Goal: Task Accomplishment & Management: Complete application form

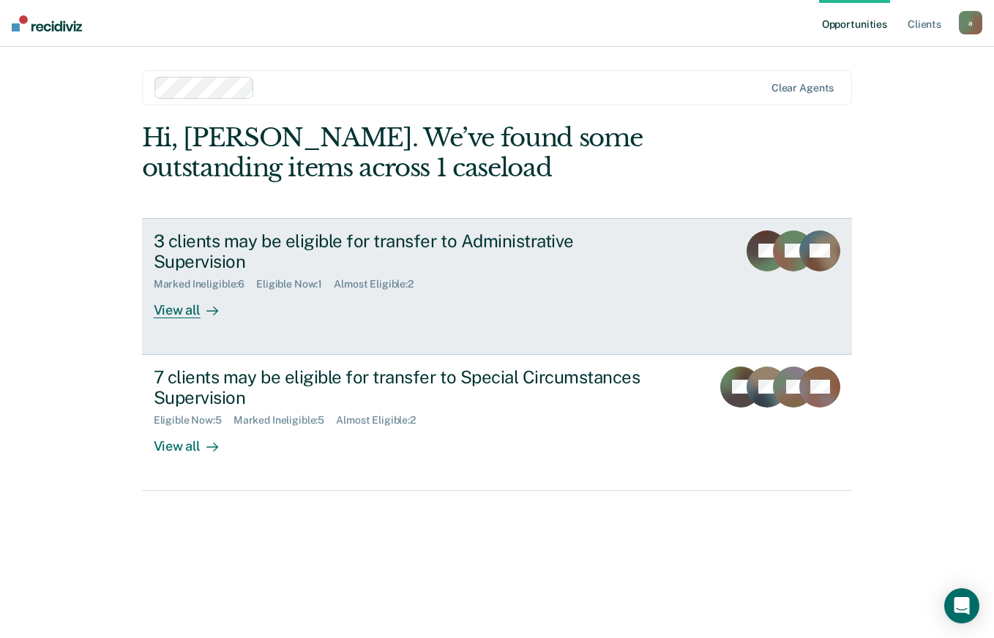
click at [448, 238] on div "3 clients may be eligible for transfer to Administrative Supervision" at bounding box center [411, 252] width 514 height 42
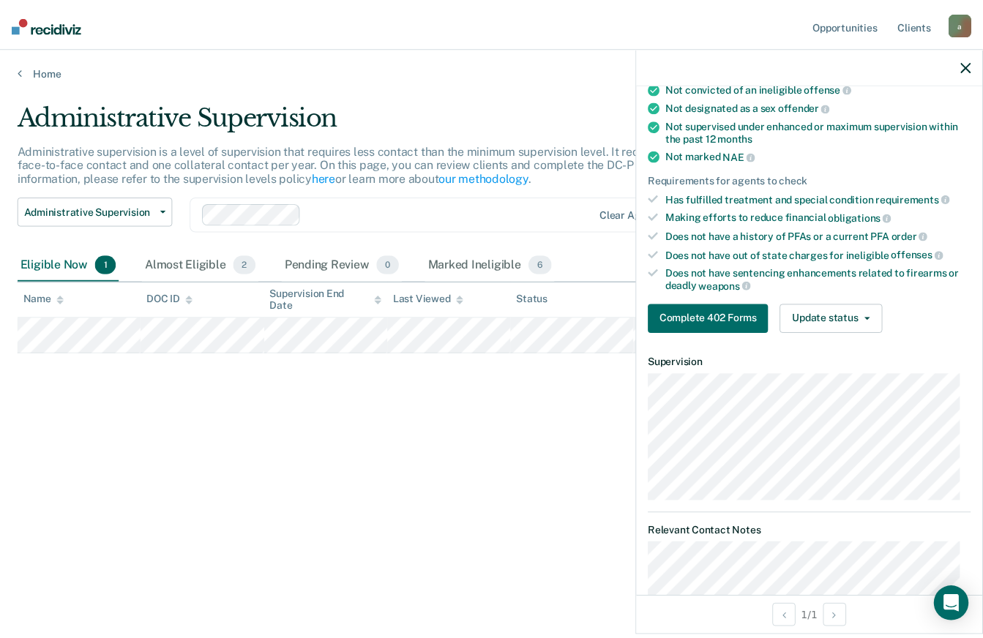
scroll to position [165, 0]
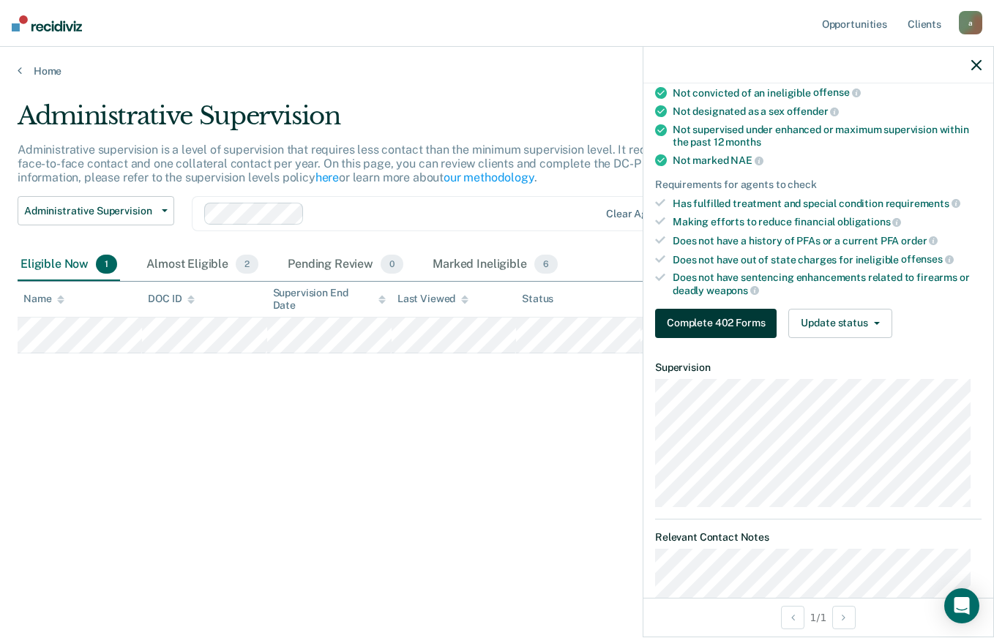
click at [745, 316] on button "Complete 402 Forms" at bounding box center [716, 323] width 122 height 29
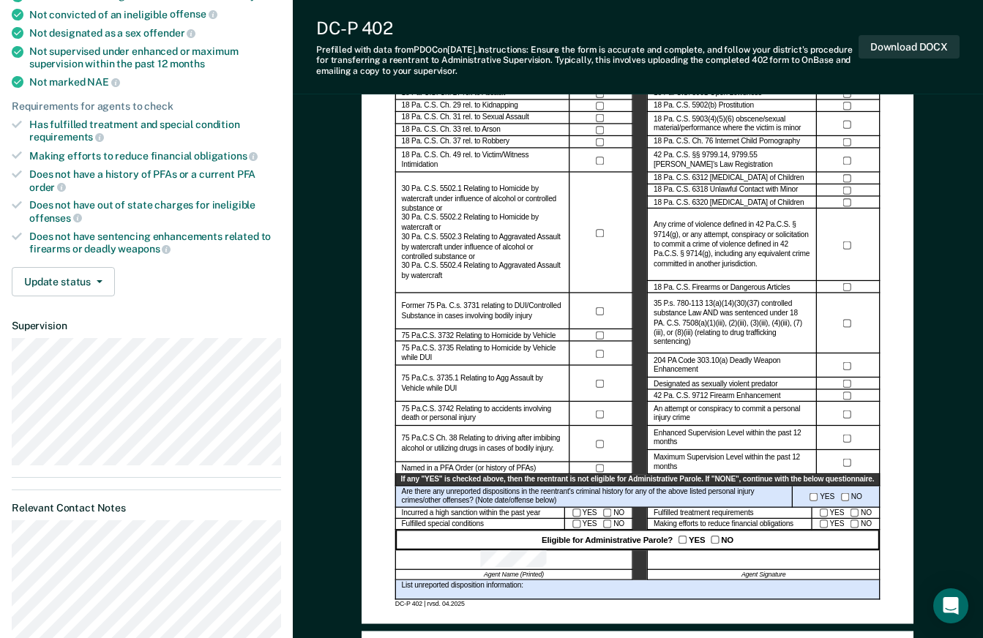
scroll to position [230, 0]
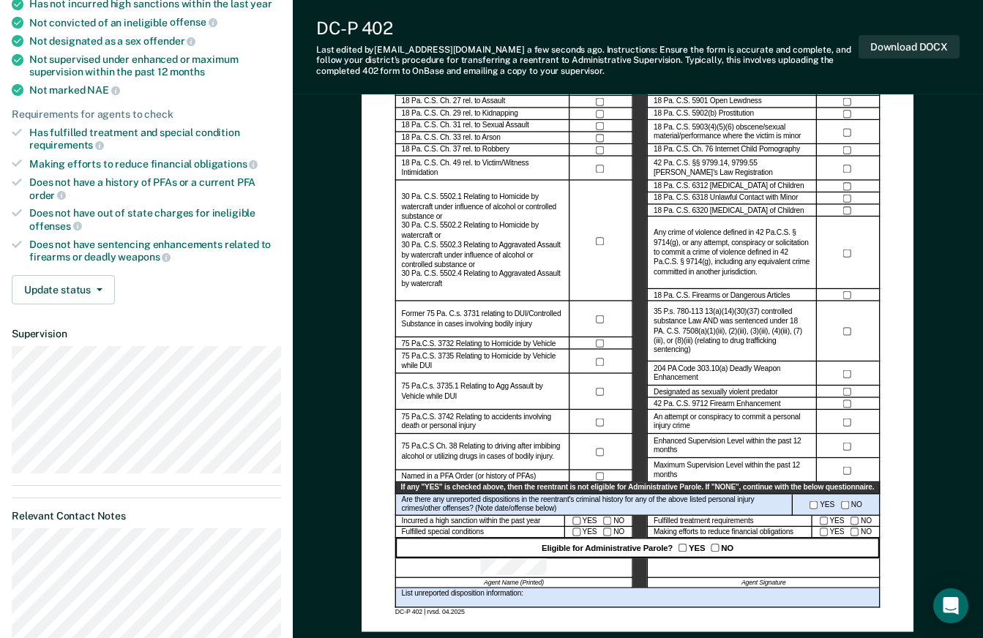
click at [831, 528] on div "YES NO" at bounding box center [847, 533] width 68 height 12
click at [925, 45] on button "Download DOCX" at bounding box center [909, 47] width 101 height 24
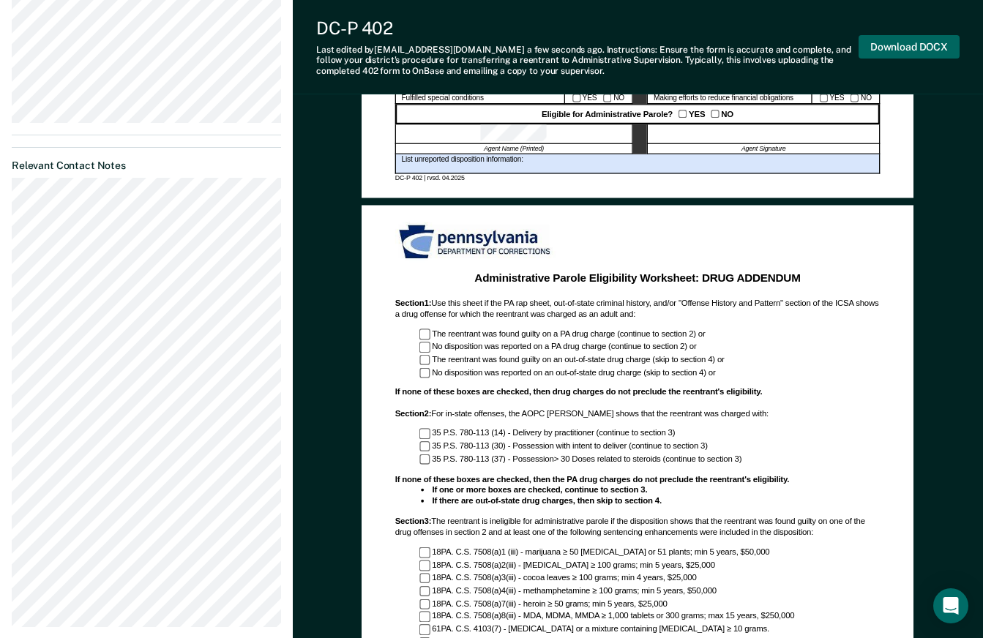
scroll to position [652, 0]
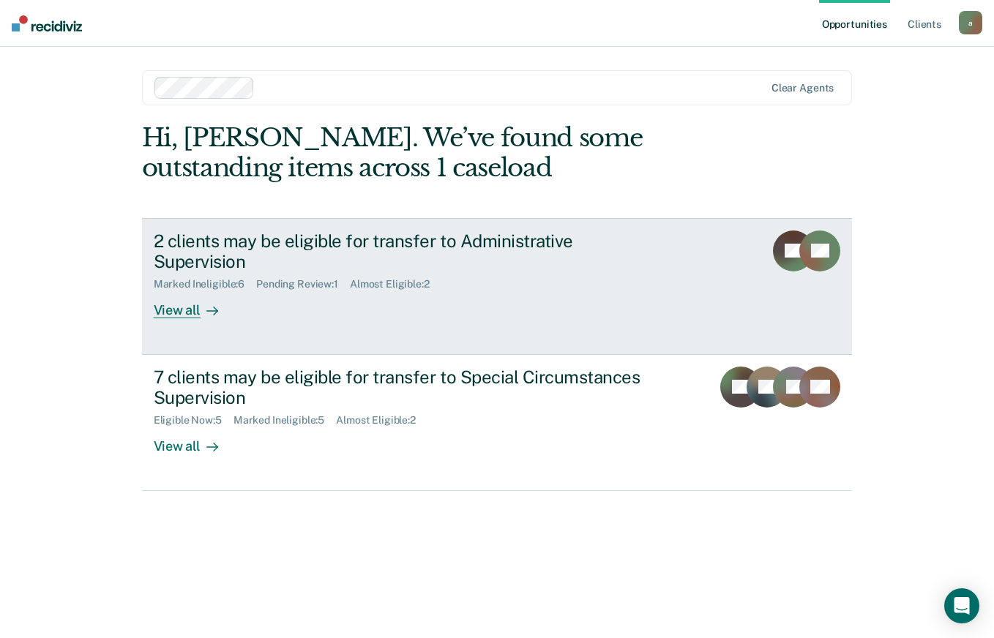
click at [604, 235] on div "2 clients may be eligible for transfer to Administrative Supervision" at bounding box center [411, 252] width 514 height 42
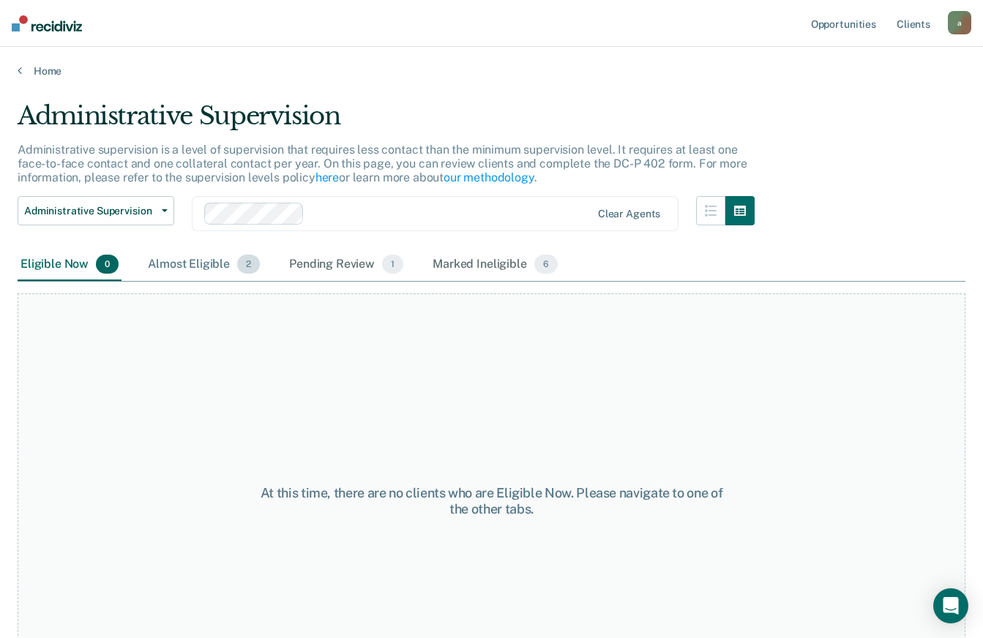
click at [241, 271] on span "2" at bounding box center [248, 264] width 23 height 19
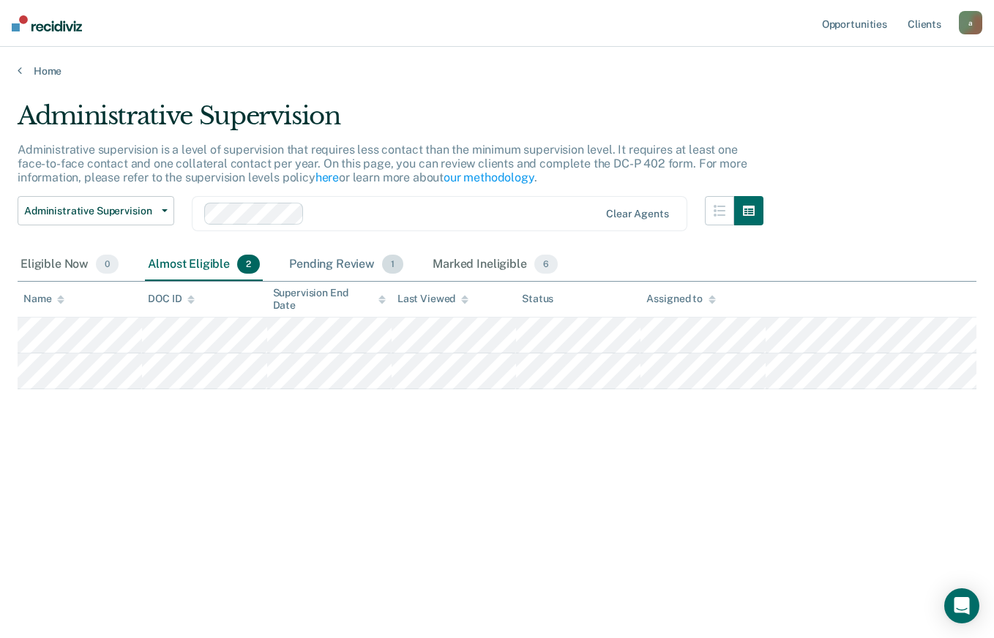
click at [337, 266] on div "Pending Review 1" at bounding box center [346, 265] width 120 height 32
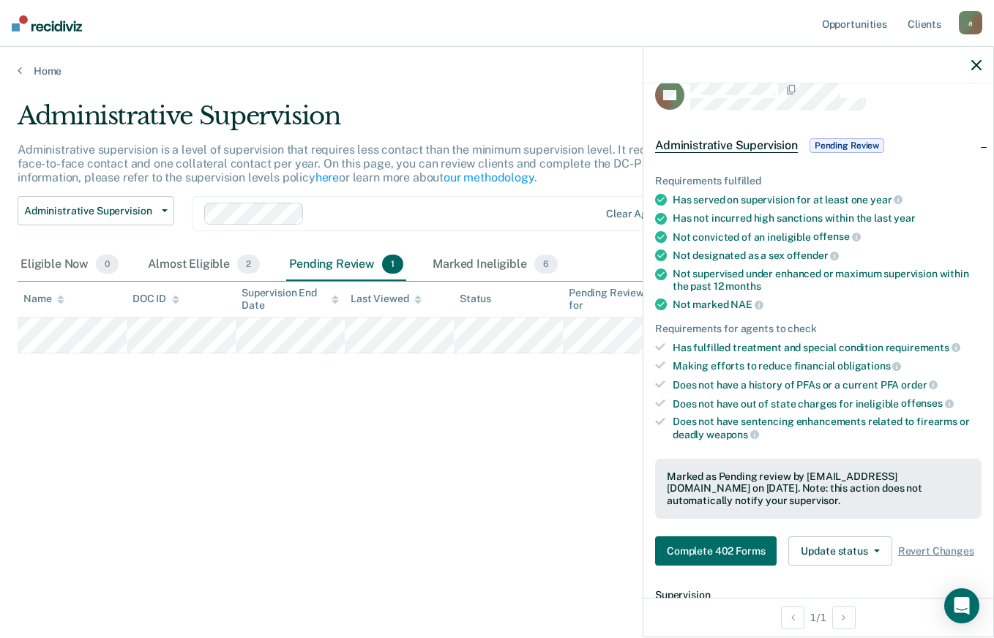
scroll to position [256, 0]
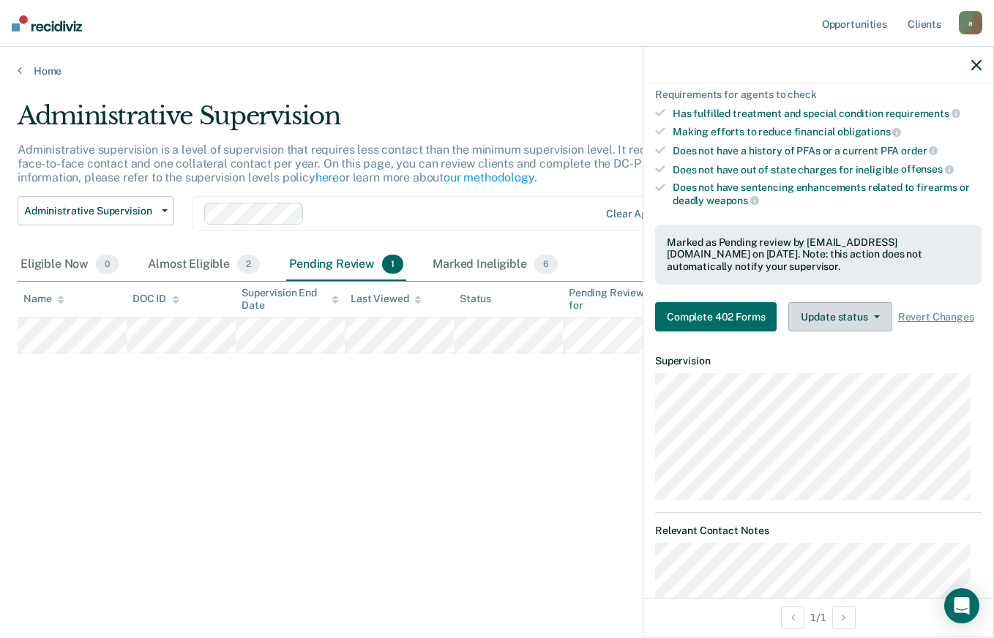
click at [875, 318] on icon "button" at bounding box center [877, 317] width 6 height 3
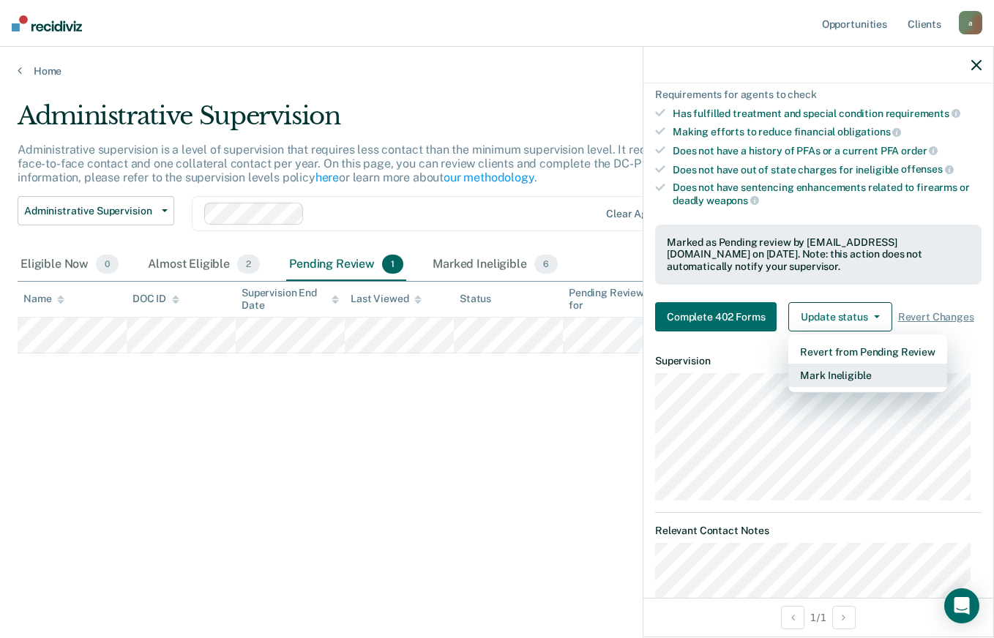
click at [913, 387] on button "Mark Ineligible" at bounding box center [867, 375] width 158 height 23
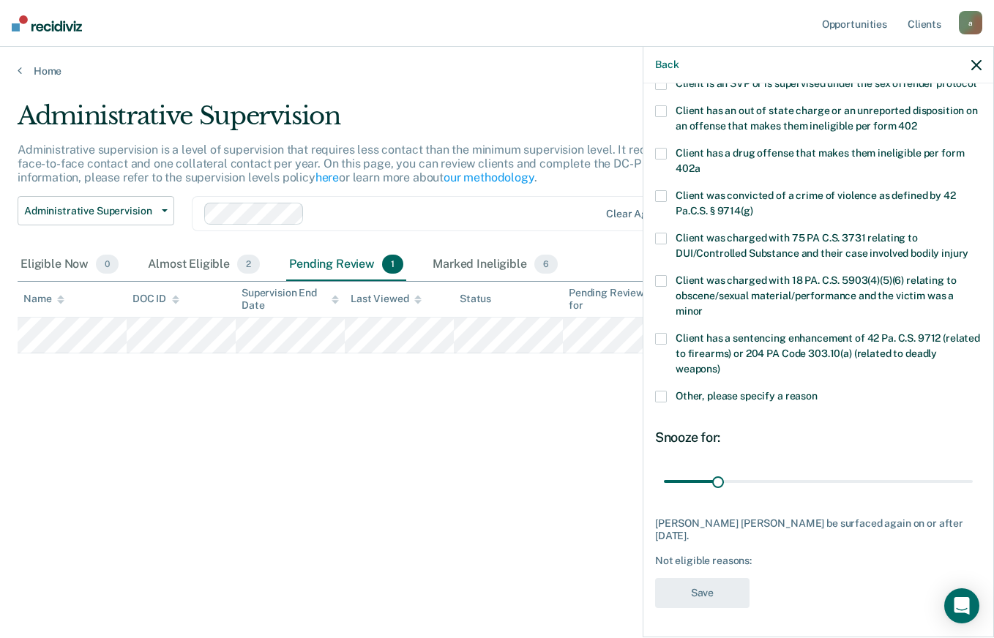
click at [670, 393] on label "Other, please specify a reason" at bounding box center [818, 398] width 327 height 15
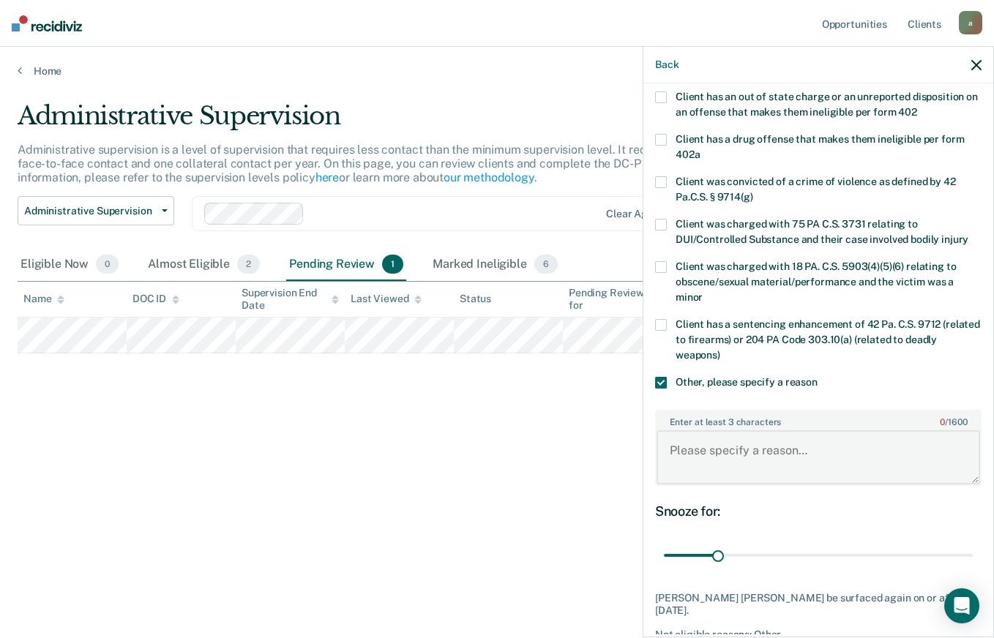
click at [827, 467] on textarea "Enter at least 3 characters 0 / 1600" at bounding box center [819, 457] width 324 height 54
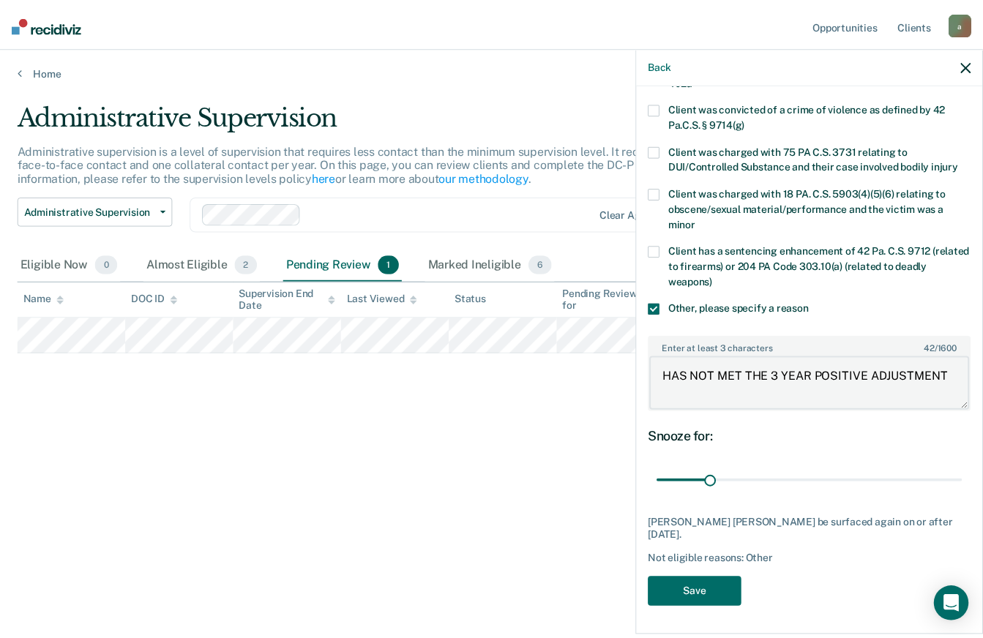
scroll to position [316, 0]
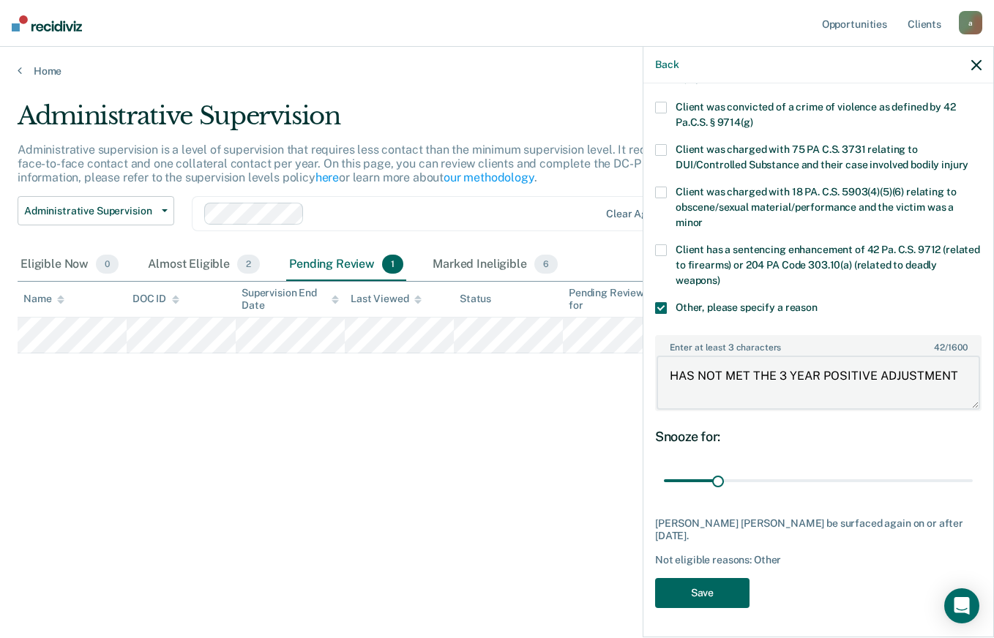
type textarea "HAS NOT MET THE 3 YEAR POSITIVE ADJUSTMENT"
click at [722, 587] on button "Save" at bounding box center [702, 593] width 94 height 30
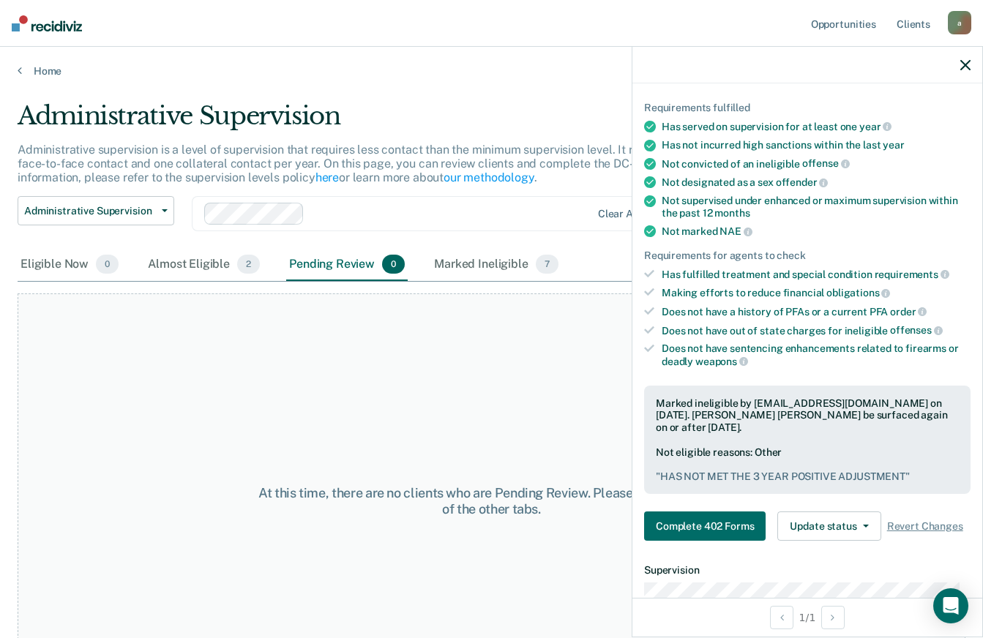
scroll to position [0, 0]
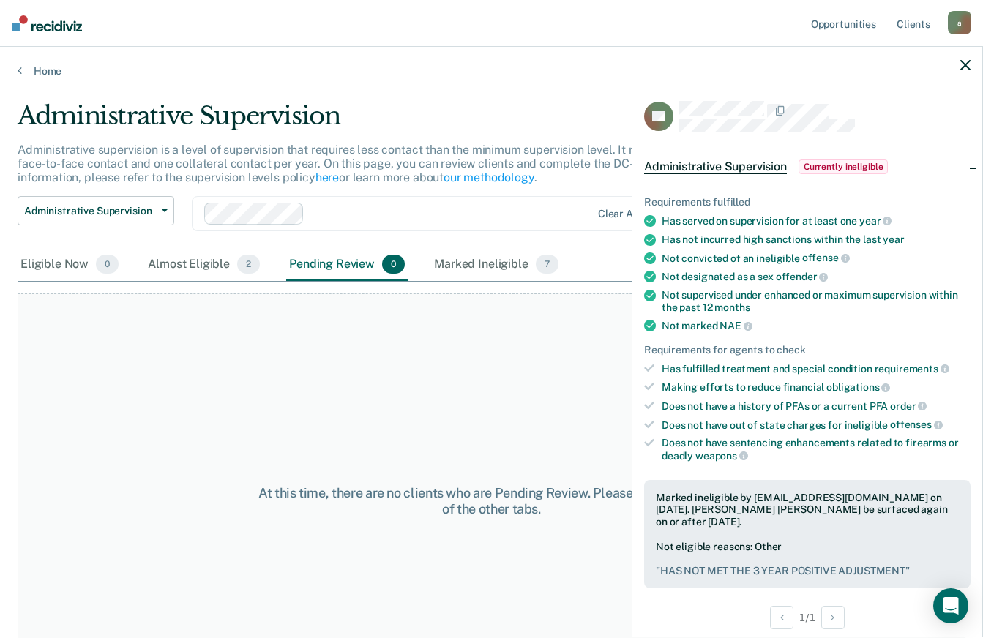
click at [965, 66] on icon "button" at bounding box center [966, 65] width 10 height 10
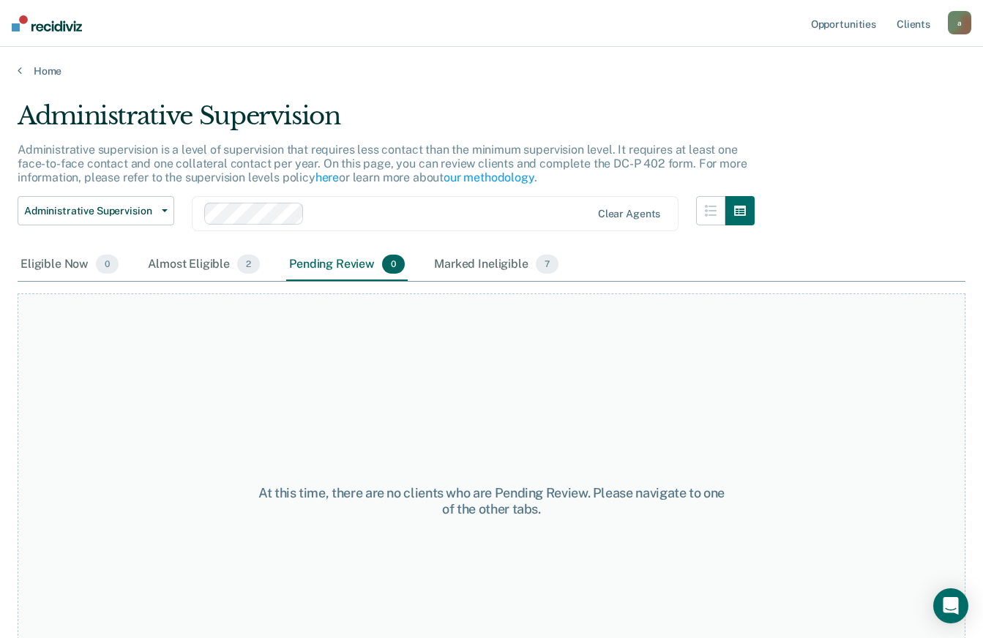
click at [595, 376] on div "At this time, there are no clients who are Pending Review. Please navigate to o…" at bounding box center [492, 502] width 948 height 416
click at [77, 262] on div "Eligible Now 0" at bounding box center [70, 265] width 104 height 32
click at [47, 65] on link "Home" at bounding box center [492, 70] width 948 height 13
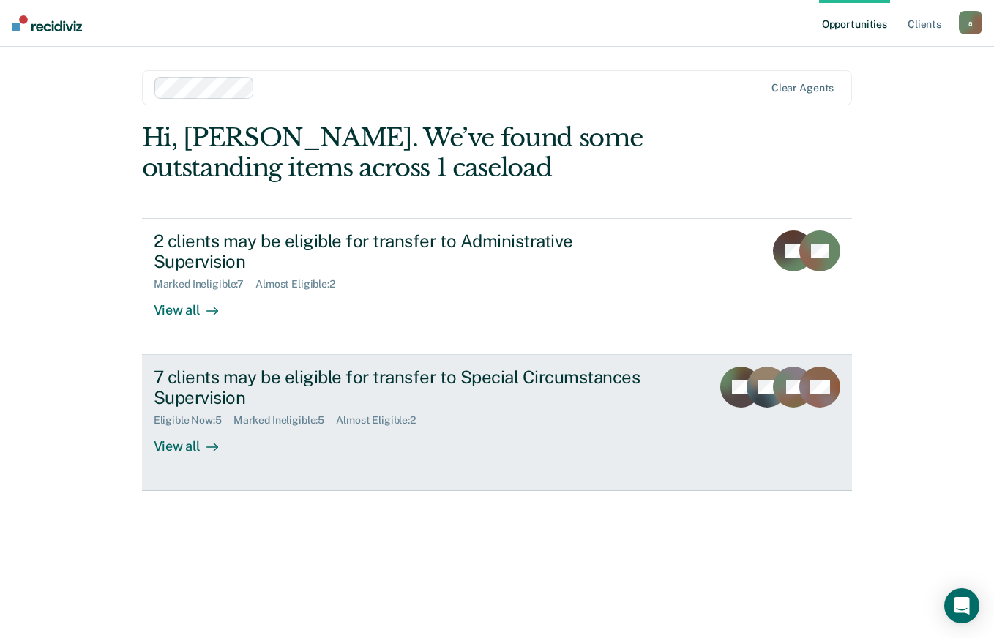
click at [660, 367] on div "7 clients may be eligible for transfer to Special Circumstances Supervision" at bounding box center [411, 388] width 514 height 42
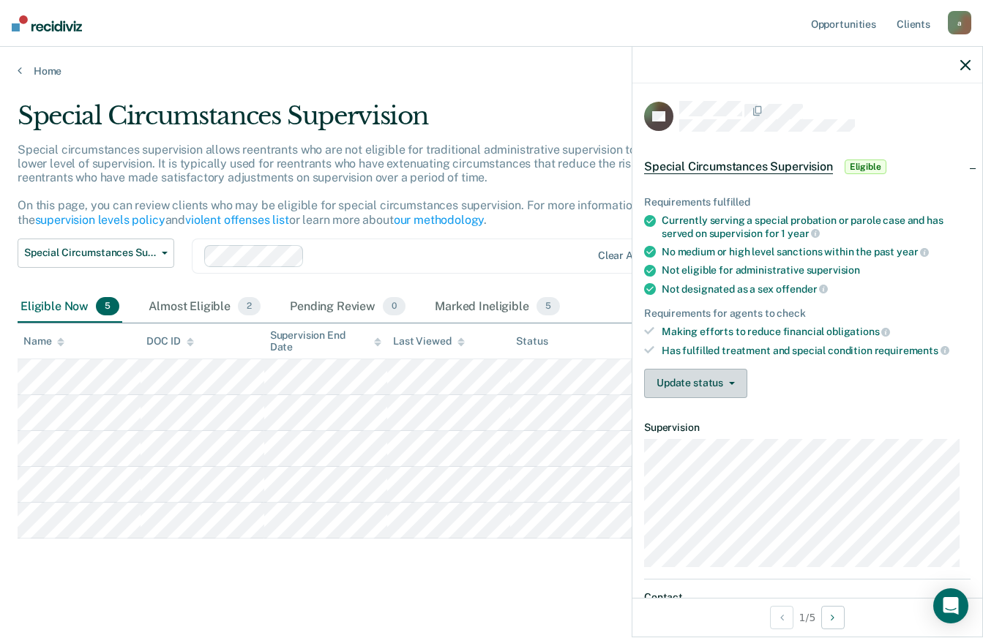
click at [729, 382] on icon "button" at bounding box center [732, 383] width 6 height 3
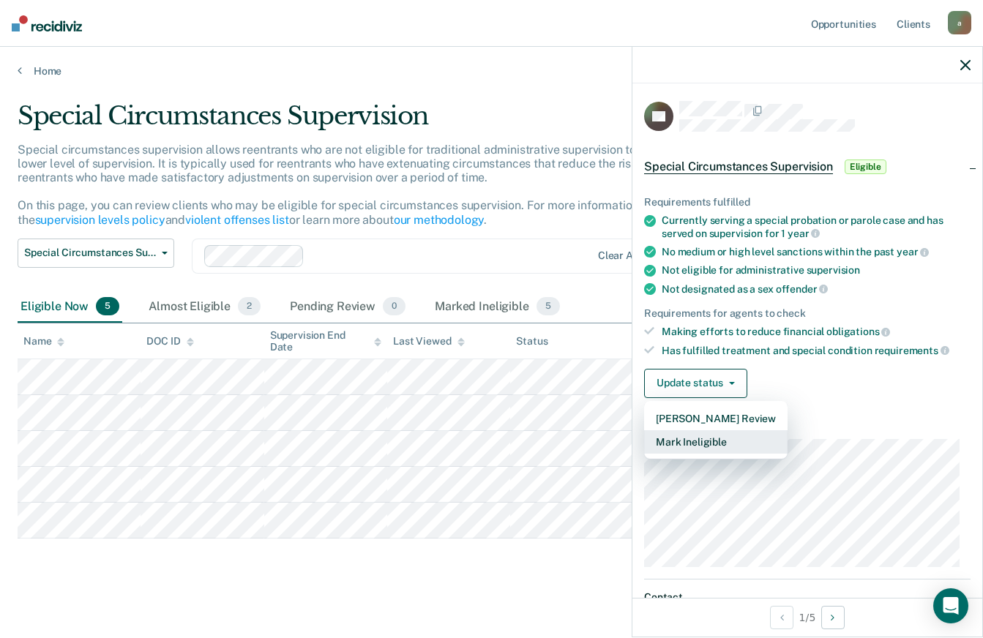
click at [761, 441] on button "Mark Ineligible" at bounding box center [715, 441] width 143 height 23
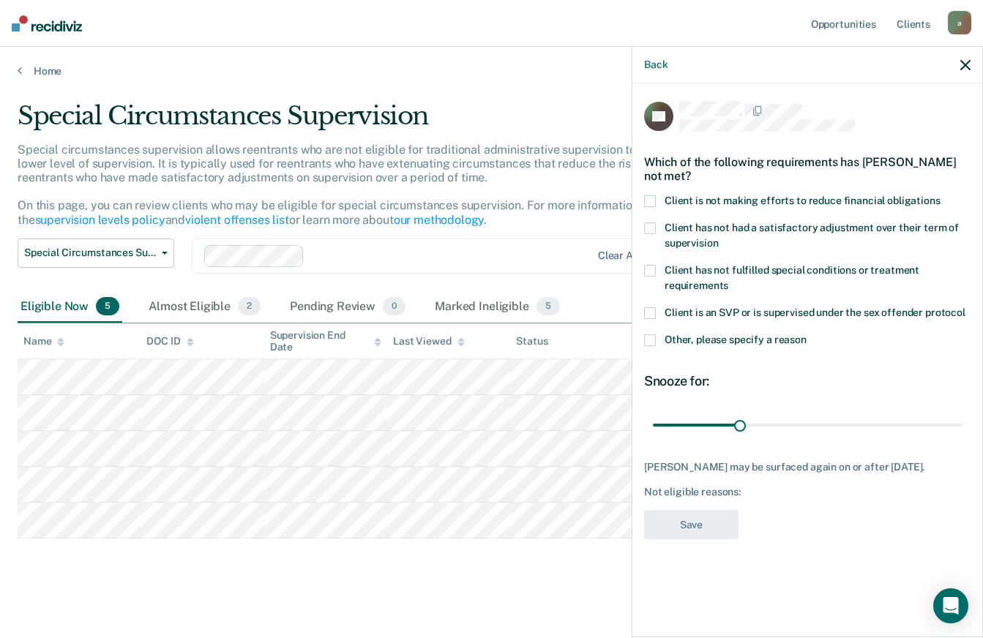
click at [655, 195] on span at bounding box center [650, 201] width 12 height 12
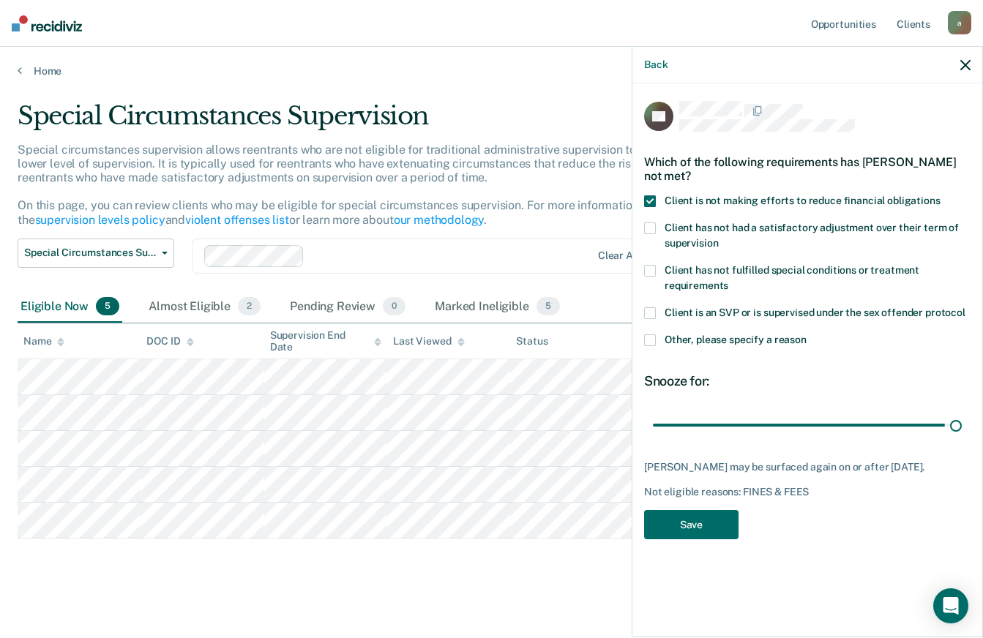
type input "107"
click at [713, 512] on button "Save" at bounding box center [691, 525] width 94 height 30
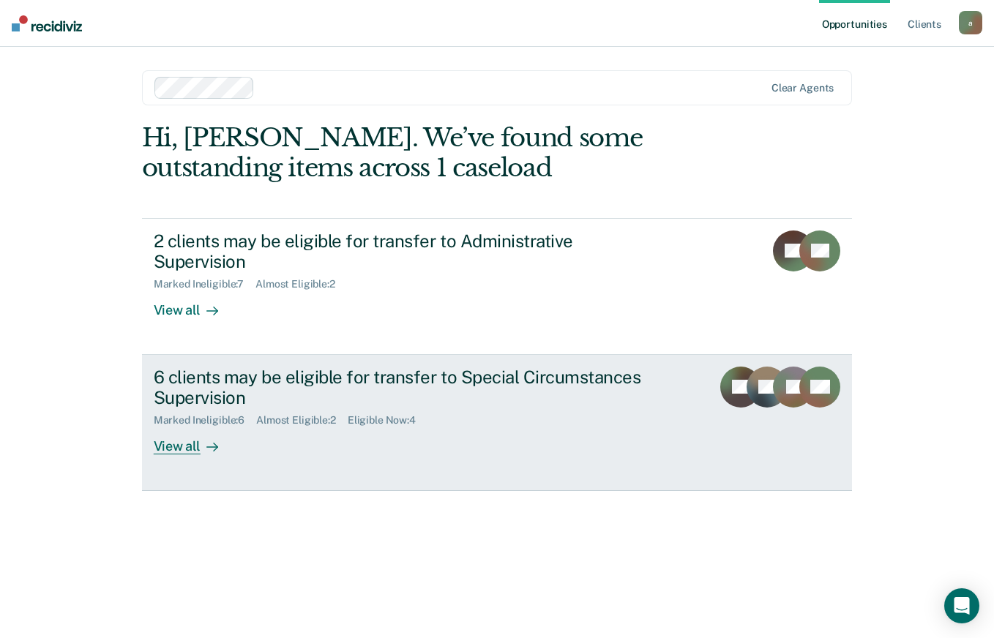
click at [609, 367] on div "6 clients may be eligible for transfer to Special Circumstances Supervision" at bounding box center [411, 388] width 514 height 42
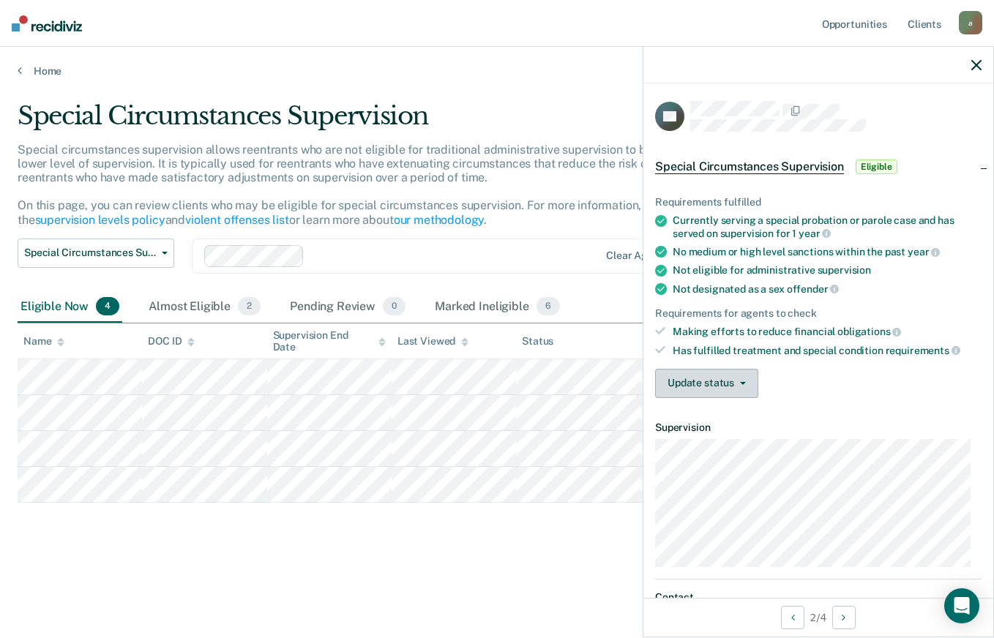
click at [726, 386] on button "Update status" at bounding box center [706, 383] width 103 height 29
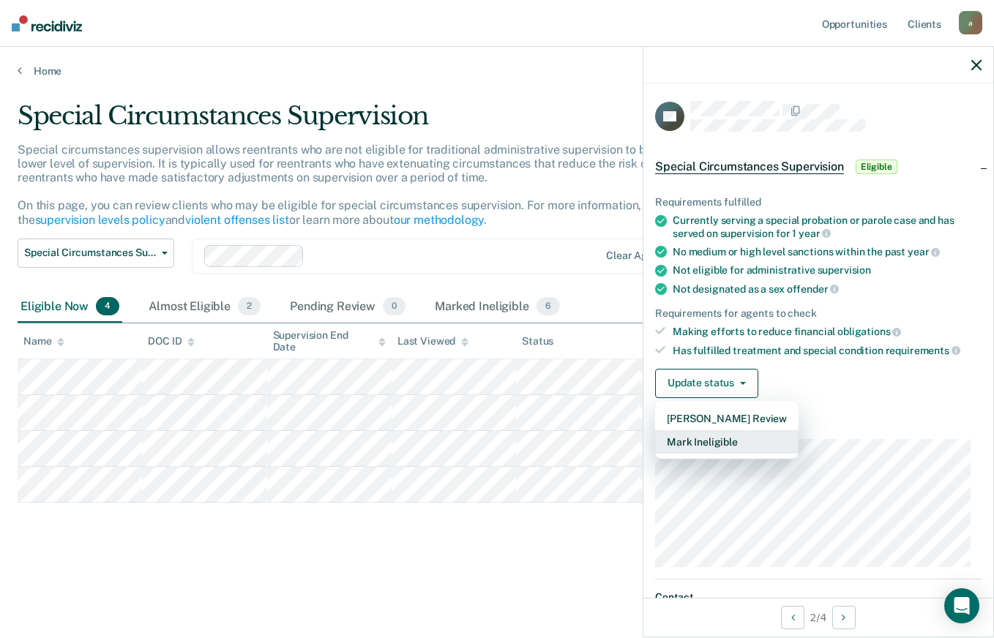
click at [766, 444] on button "Mark Ineligible" at bounding box center [726, 441] width 143 height 23
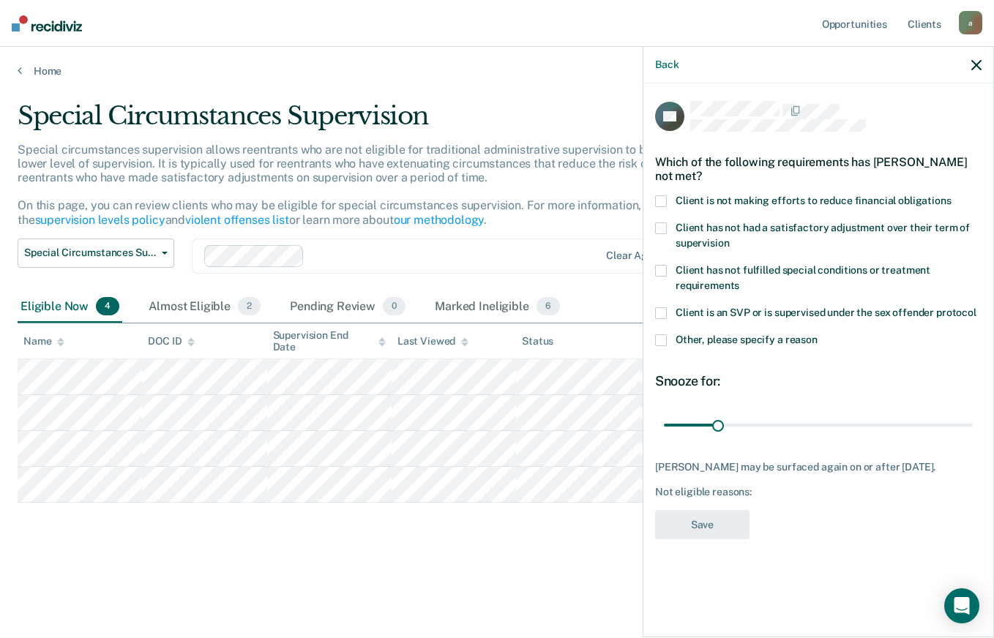
click at [940, 198] on span "Client is not making efforts to reduce financial obligations" at bounding box center [814, 201] width 276 height 12
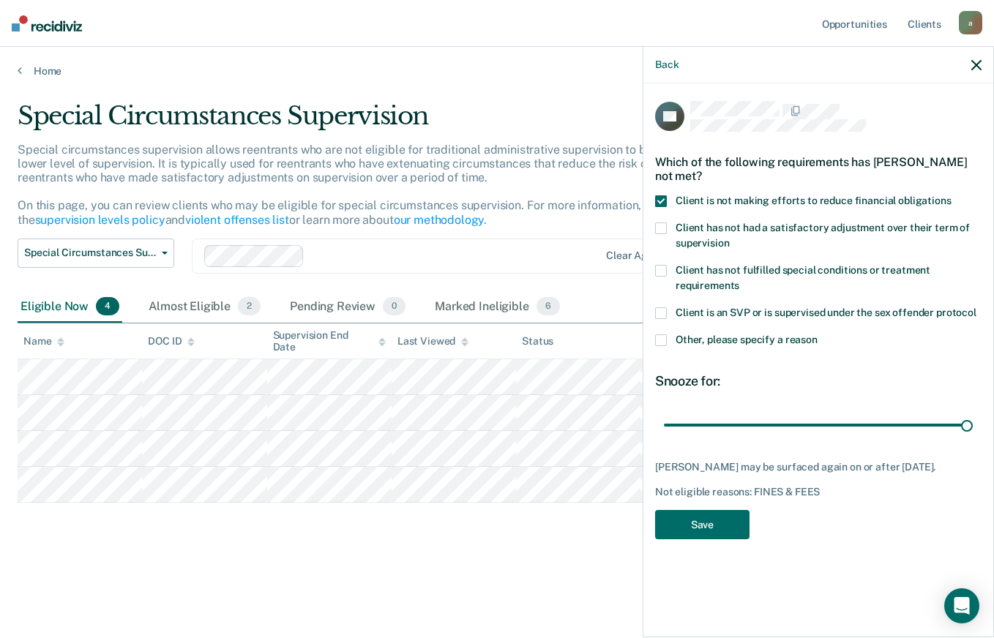
type input "180"
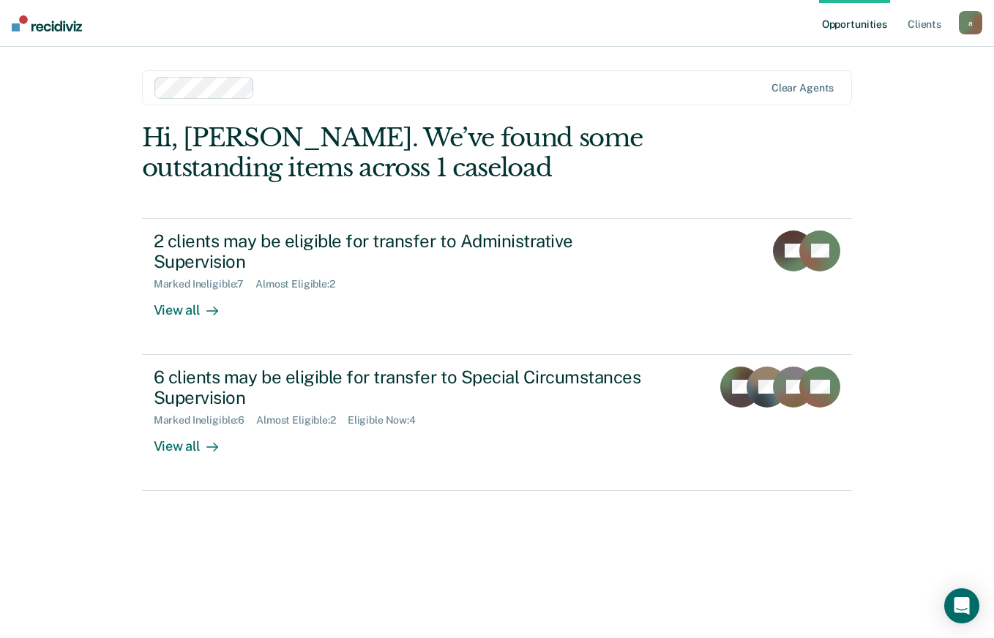
click at [595, 367] on div "6 clients may be eligible for transfer to Special Circumstances Supervision" at bounding box center [411, 388] width 514 height 42
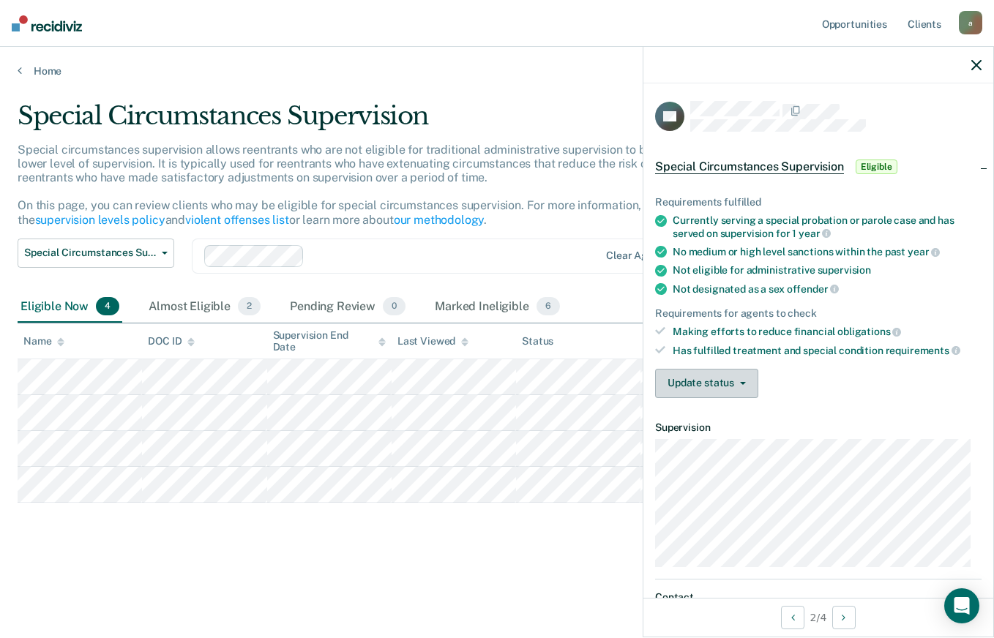
click at [740, 382] on icon "button" at bounding box center [743, 383] width 6 height 3
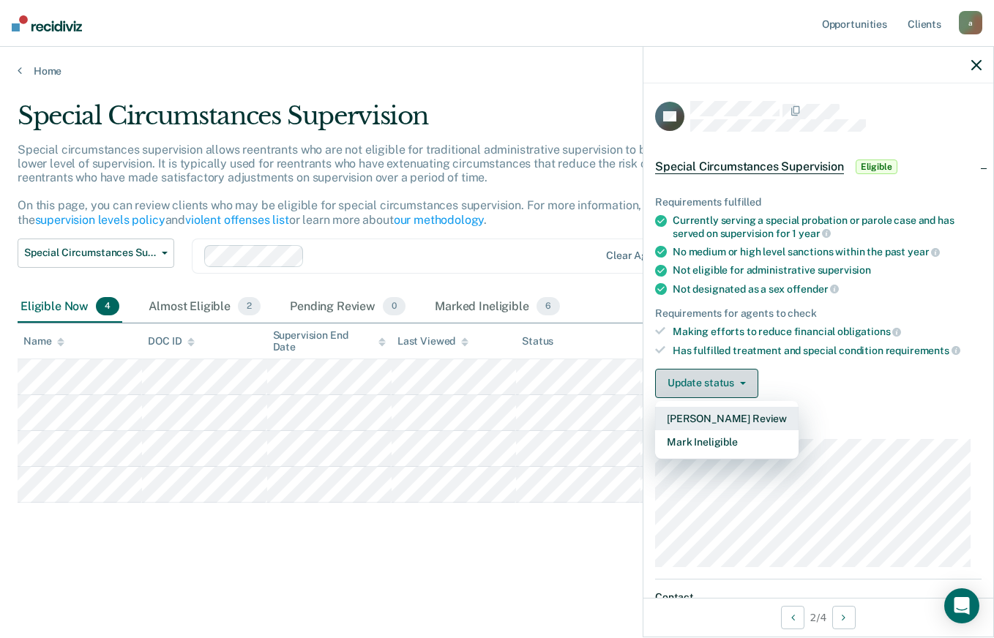
click at [745, 370] on button "Update status" at bounding box center [706, 383] width 103 height 29
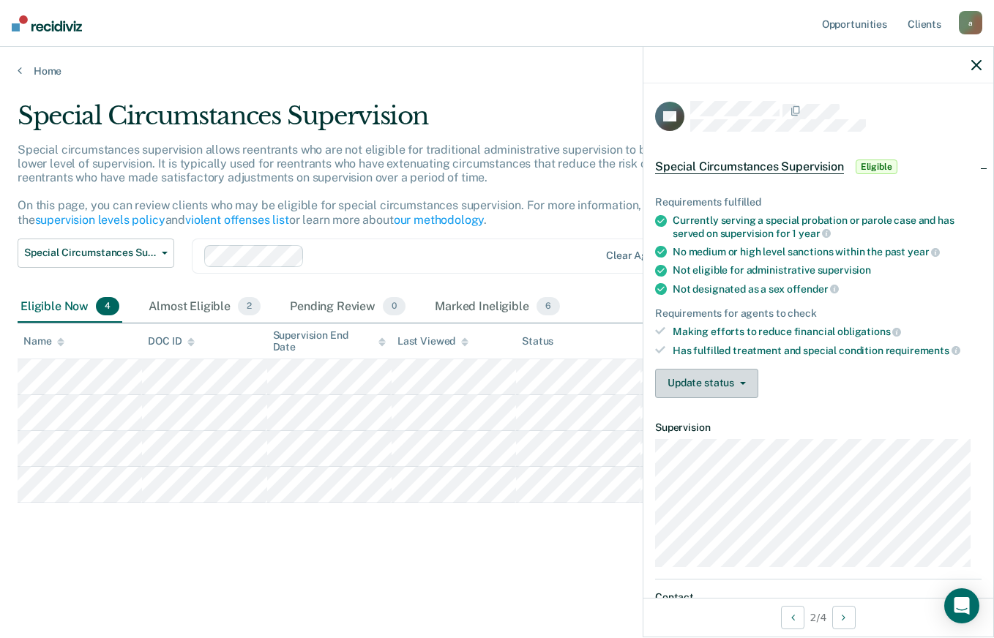
click at [742, 382] on icon "button" at bounding box center [743, 383] width 6 height 3
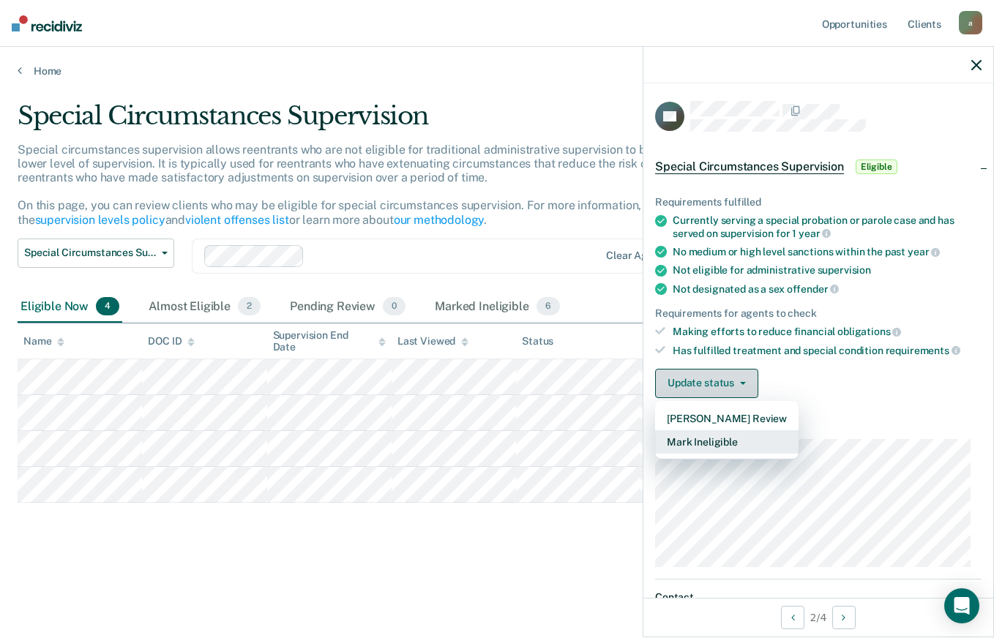
click at [768, 447] on button "Mark Ineligible" at bounding box center [726, 441] width 143 height 23
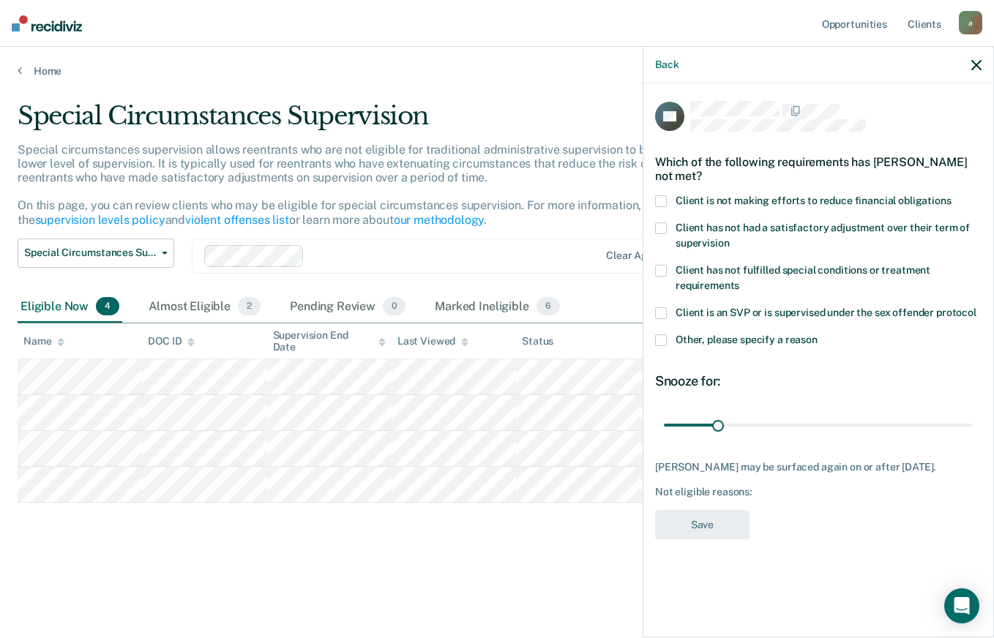
click at [977, 62] on icon "button" at bounding box center [977, 65] width 10 height 10
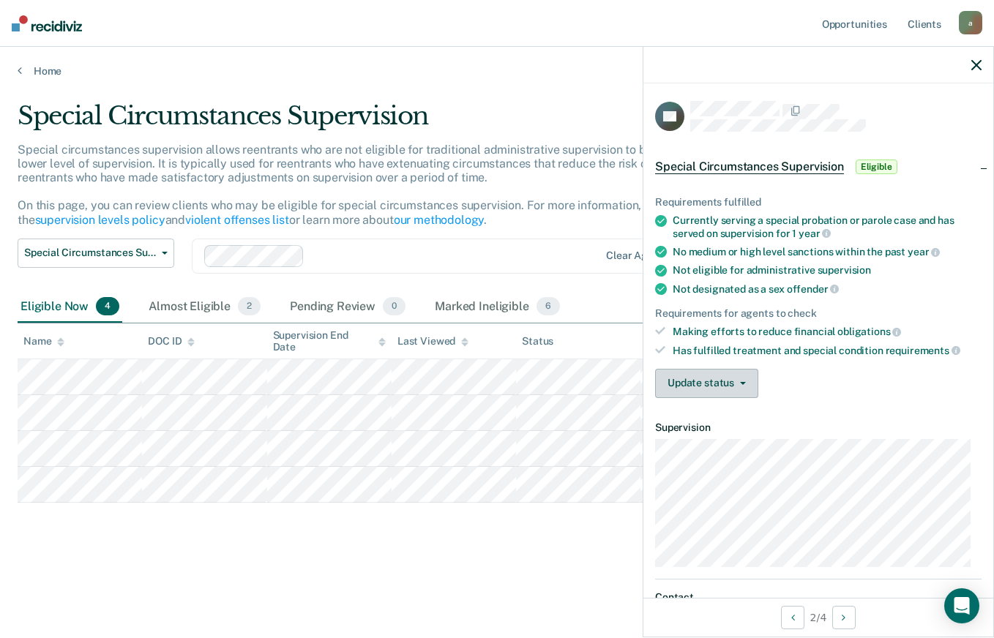
click at [723, 379] on button "Update status" at bounding box center [706, 383] width 103 height 29
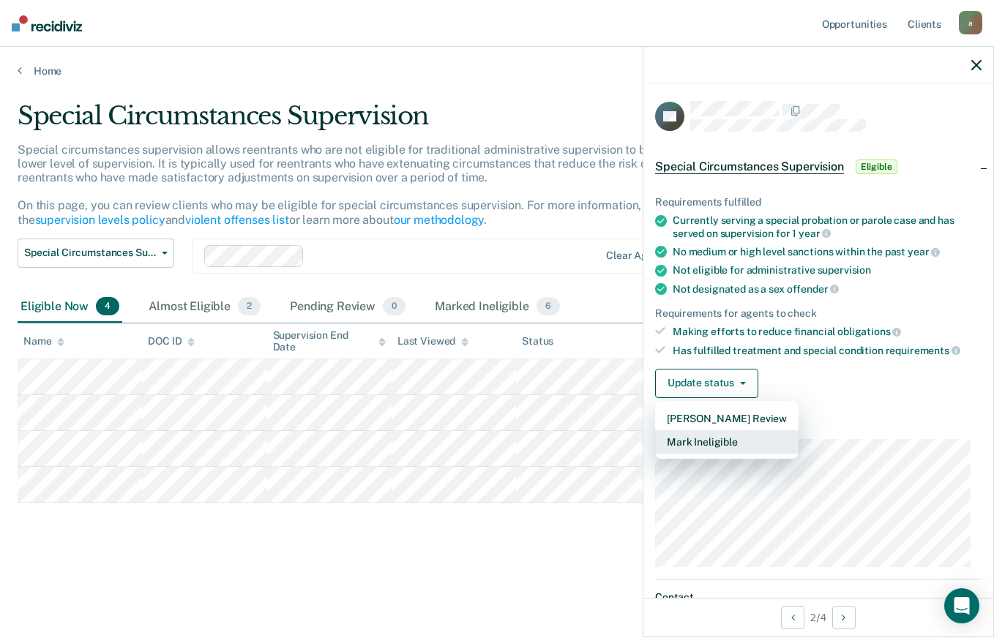
click at [761, 441] on button "Mark Ineligible" at bounding box center [726, 441] width 143 height 23
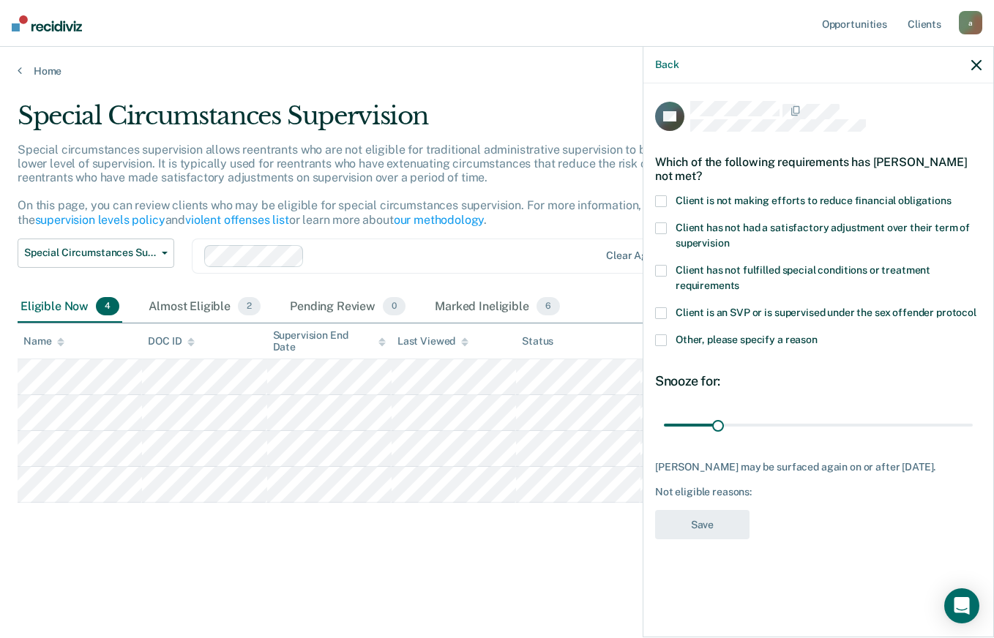
click at [663, 199] on span at bounding box center [661, 201] width 12 height 12
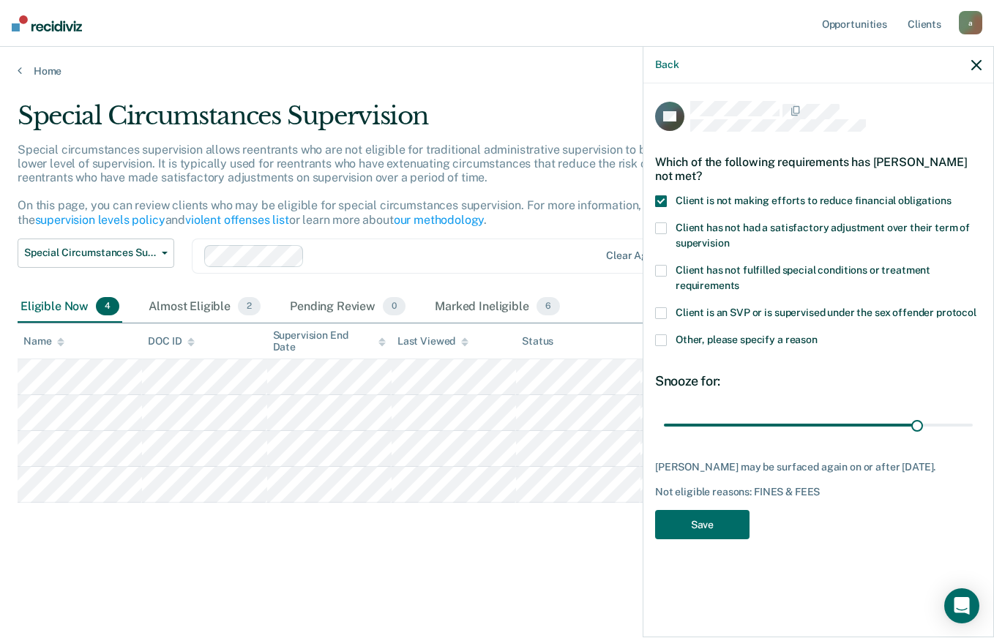
type input "180"
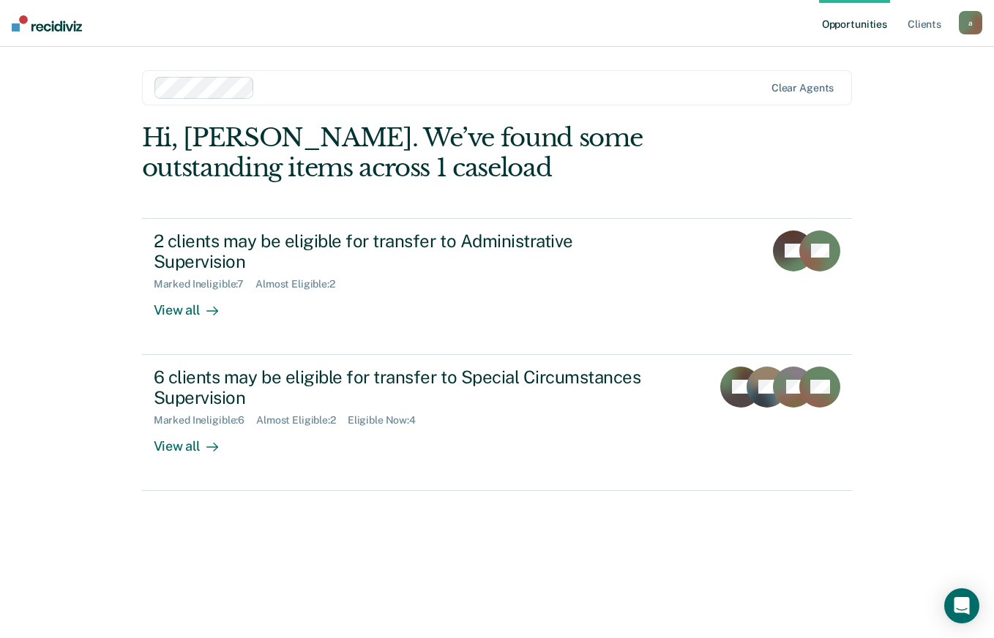
click at [631, 367] on div "6 clients may be eligible for transfer to Special Circumstances Supervision" at bounding box center [411, 388] width 514 height 42
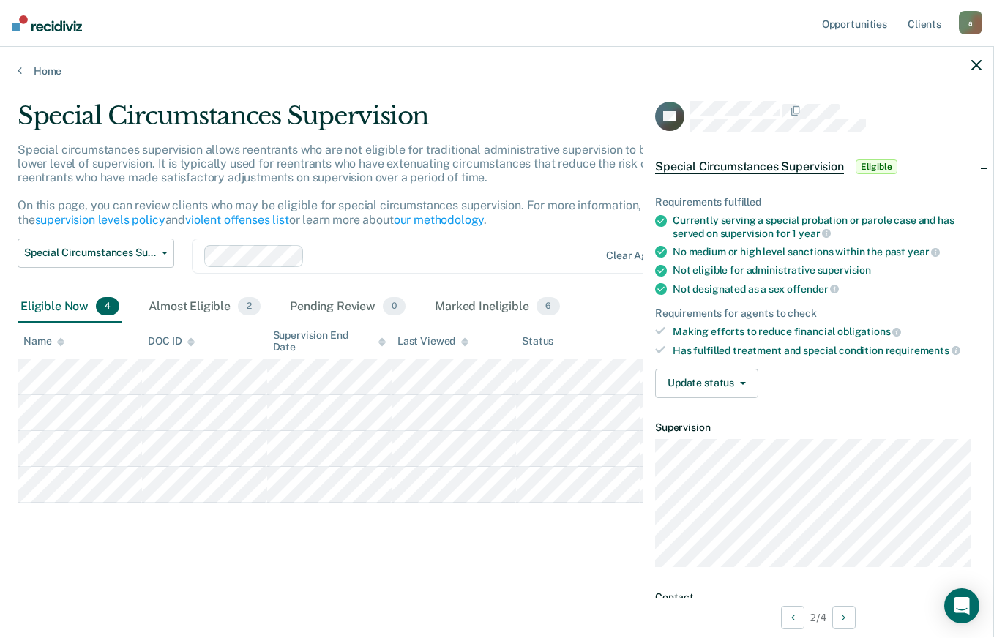
click at [742, 382] on icon "button" at bounding box center [743, 383] width 6 height 3
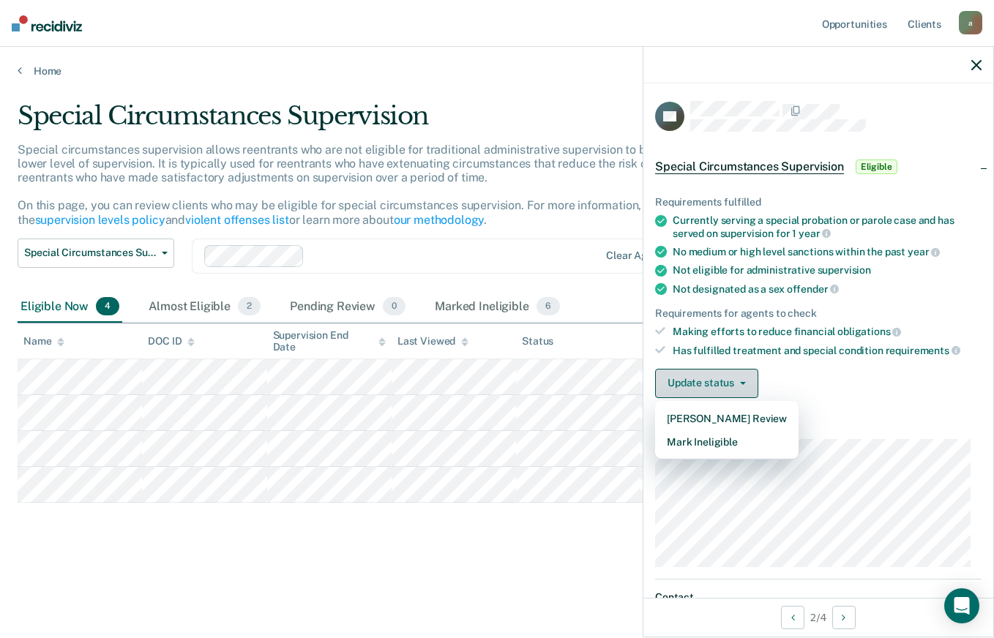
click at [744, 439] on button "Mark Ineligible" at bounding box center [726, 441] width 143 height 23
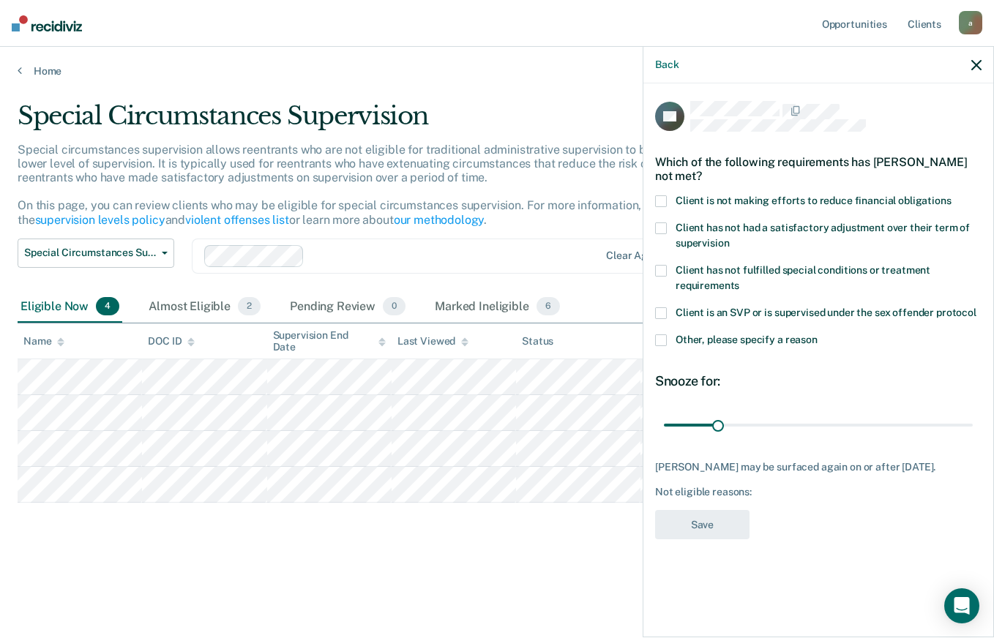
click at [661, 199] on span at bounding box center [661, 201] width 12 height 12
type input "120"
click at [727, 534] on button "Save" at bounding box center [702, 525] width 94 height 30
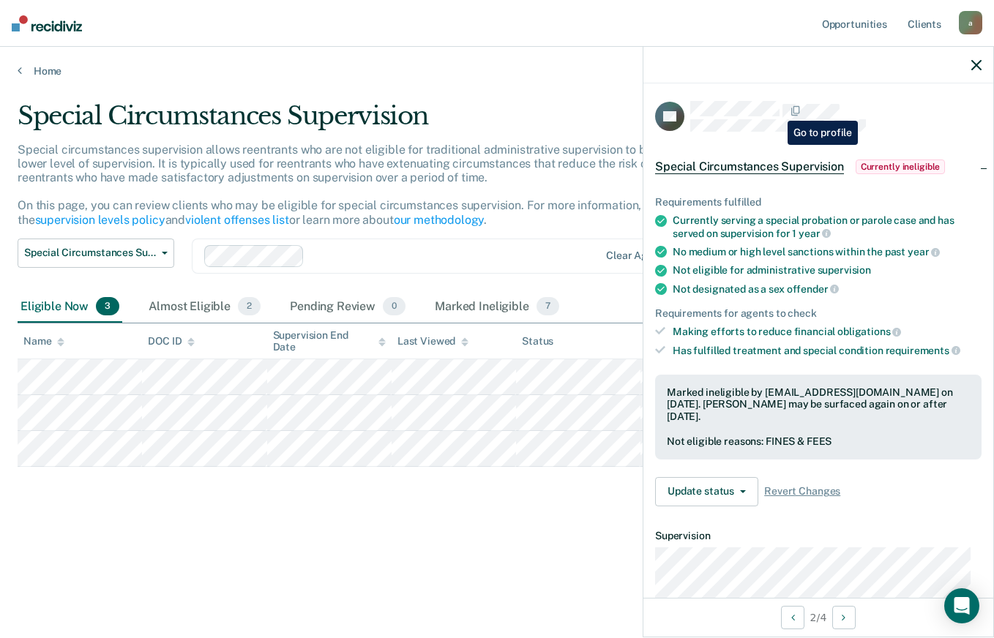
click at [410, 583] on main "Special Circumstances Supervision Special circumstances supervision allows reen…" at bounding box center [497, 356] width 994 height 556
